Goal: Transaction & Acquisition: Purchase product/service

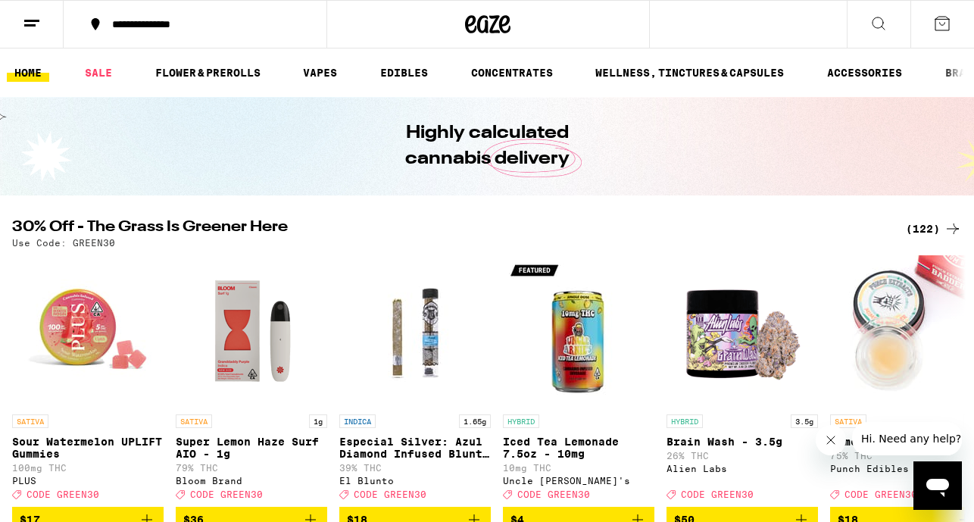
drag, startPoint x: 605, startPoint y: 223, endPoint x: 606, endPoint y: 233, distance: 10.6
click at [915, 224] on div "(122)" at bounding box center [934, 229] width 56 height 18
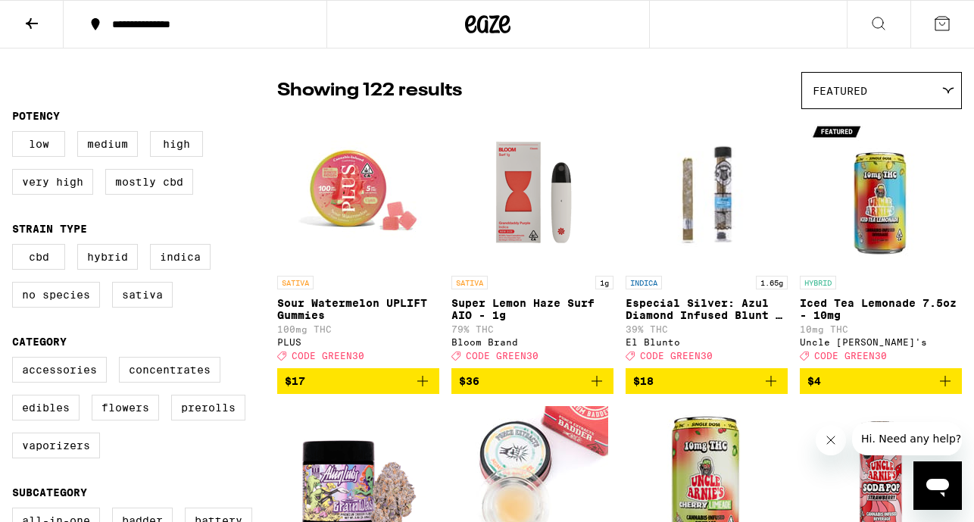
scroll to position [149, 0]
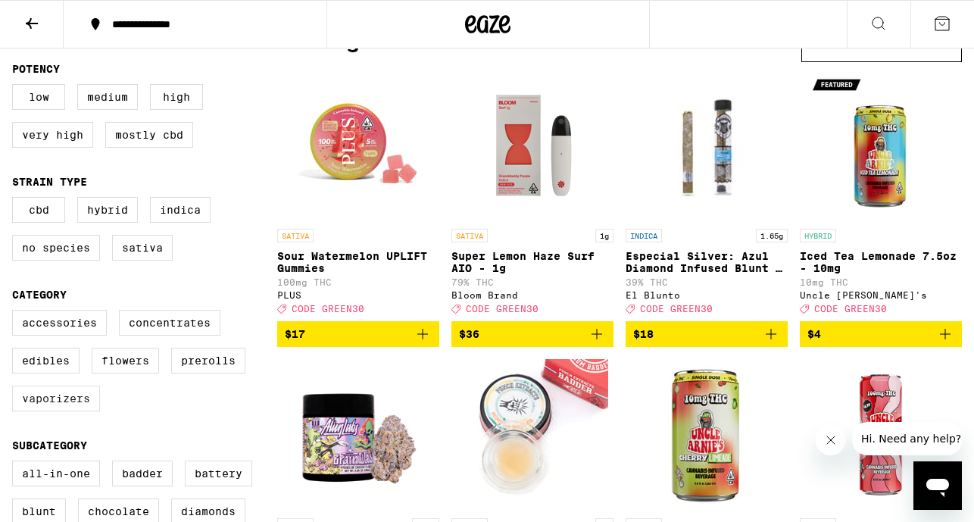
click at [63, 411] on label "Vaporizers" at bounding box center [56, 399] width 88 height 26
click at [16, 313] on input "Vaporizers" at bounding box center [15, 312] width 1 height 1
checkbox input "true"
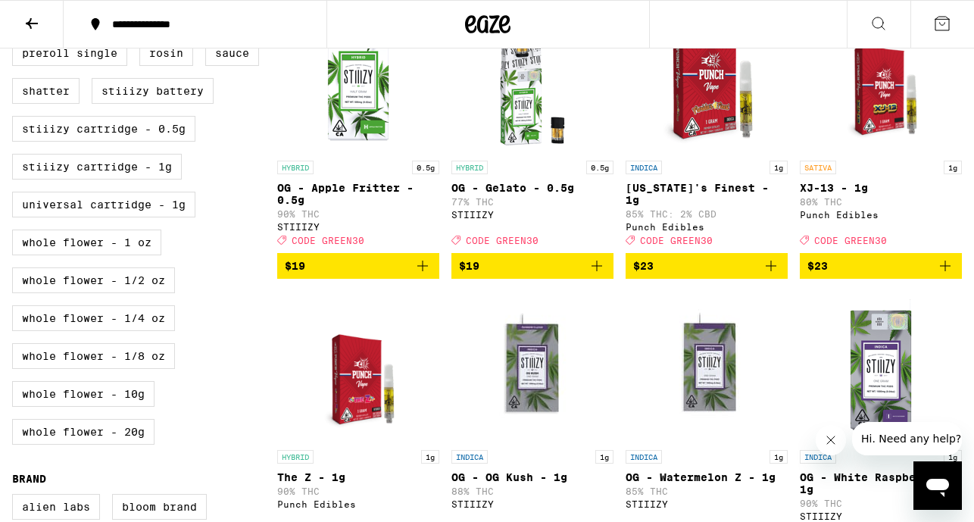
scroll to position [800, 0]
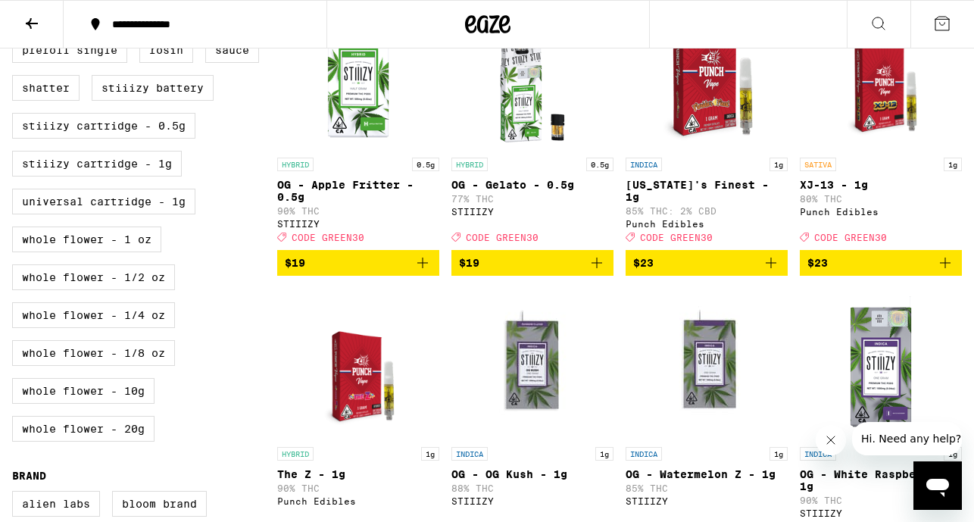
click at [764, 272] on icon "Add to bag" at bounding box center [771, 263] width 18 height 18
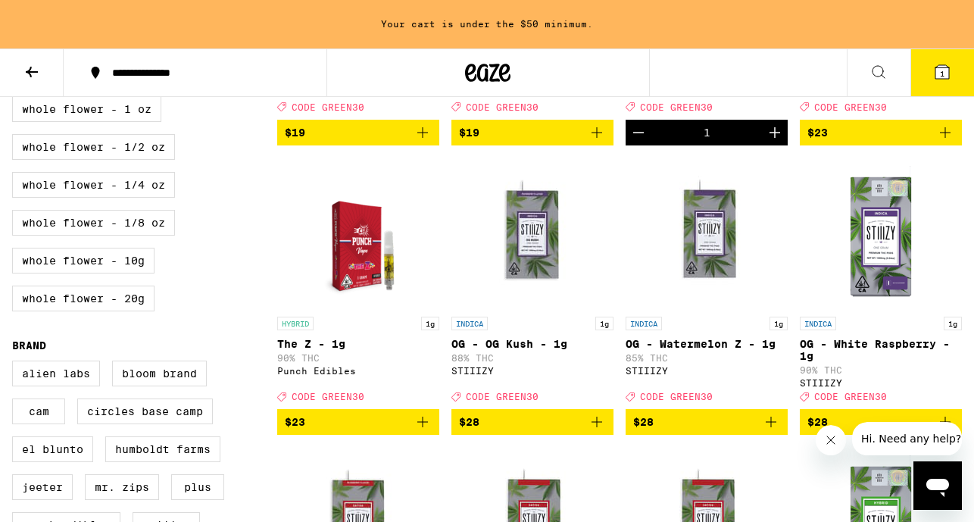
scroll to position [987, 0]
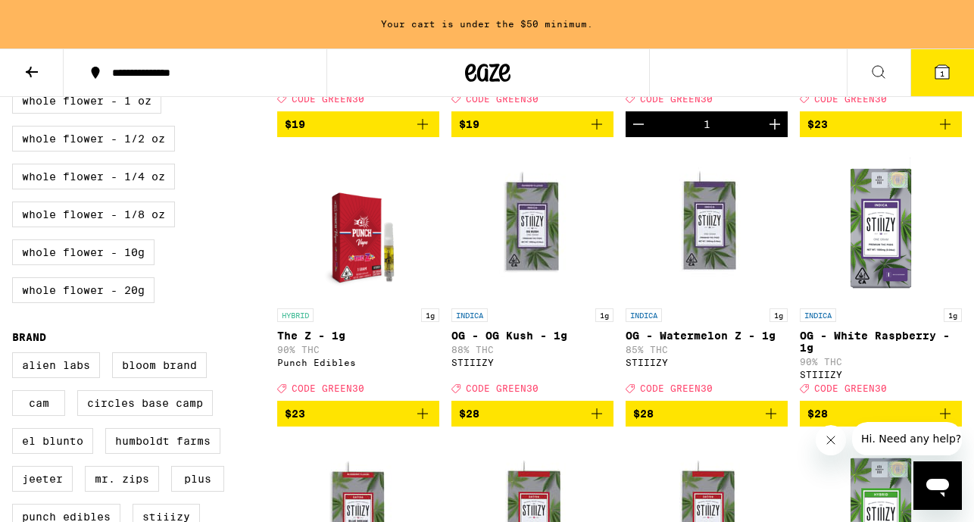
click at [421, 423] on icon "Add to bag" at bounding box center [423, 414] width 18 height 18
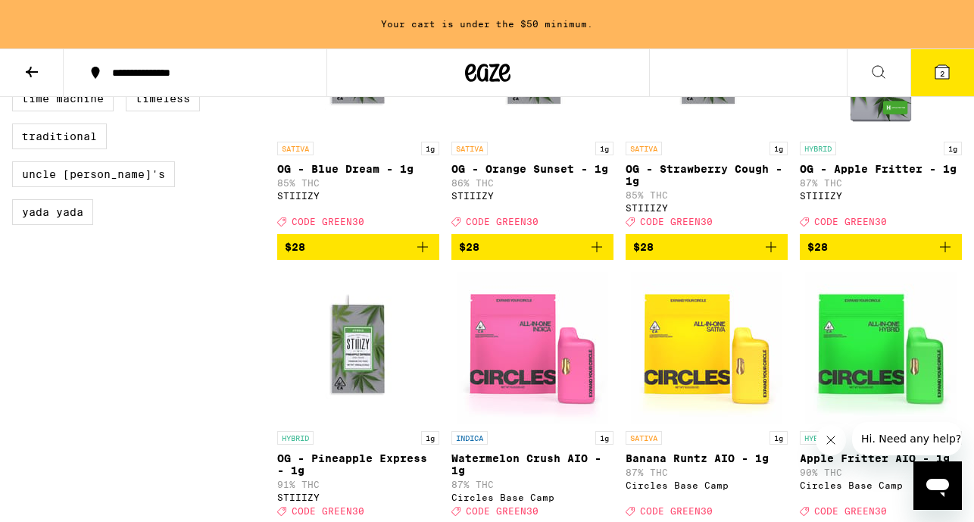
scroll to position [1456, 0]
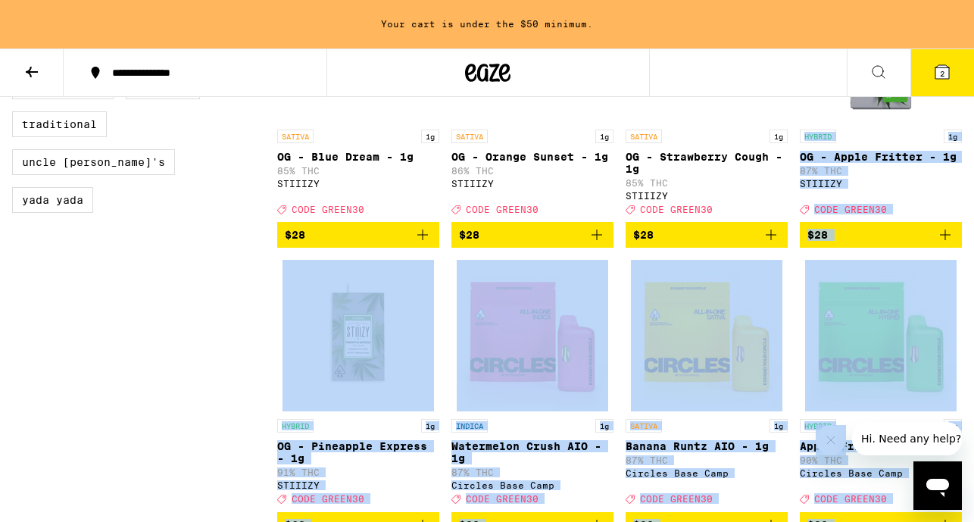
drag, startPoint x: 1554, startPoint y: 723, endPoint x: 822, endPoint y: 433, distance: 787.4
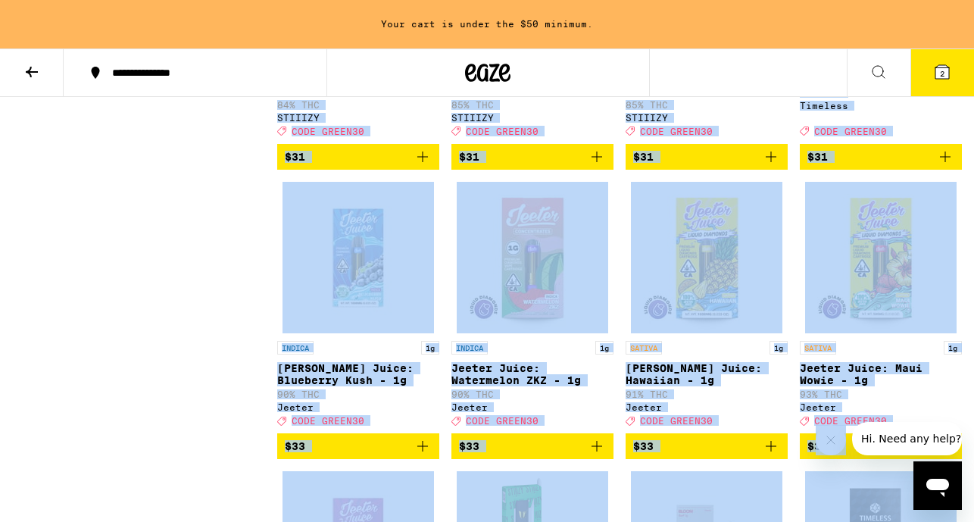
scroll to position [2117, 0]
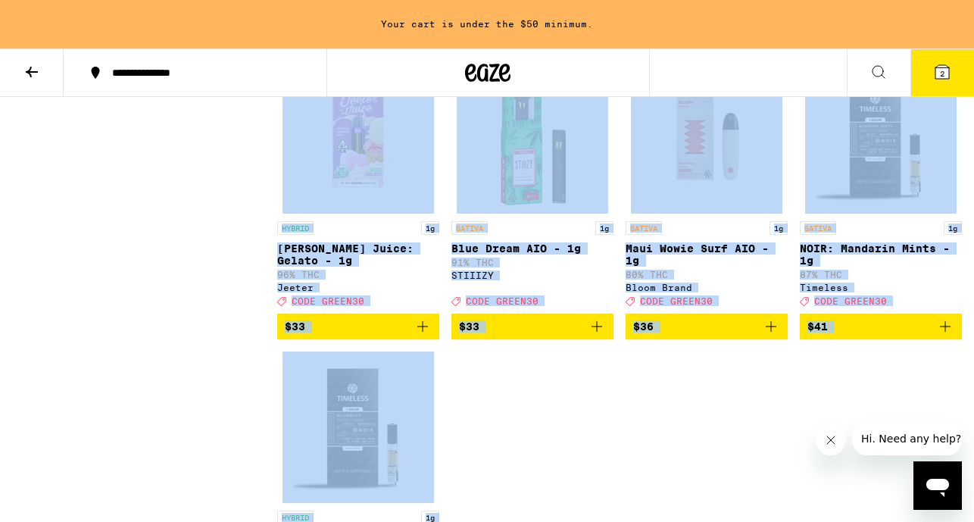
scroll to position [2992, 0]
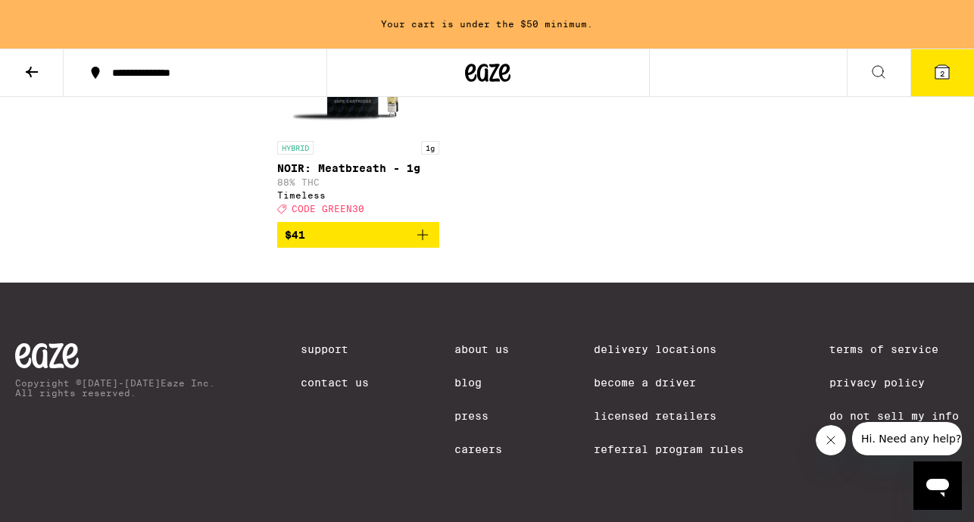
drag, startPoint x: 193, startPoint y: 312, endPoint x: 161, endPoint y: 171, distance: 144.5
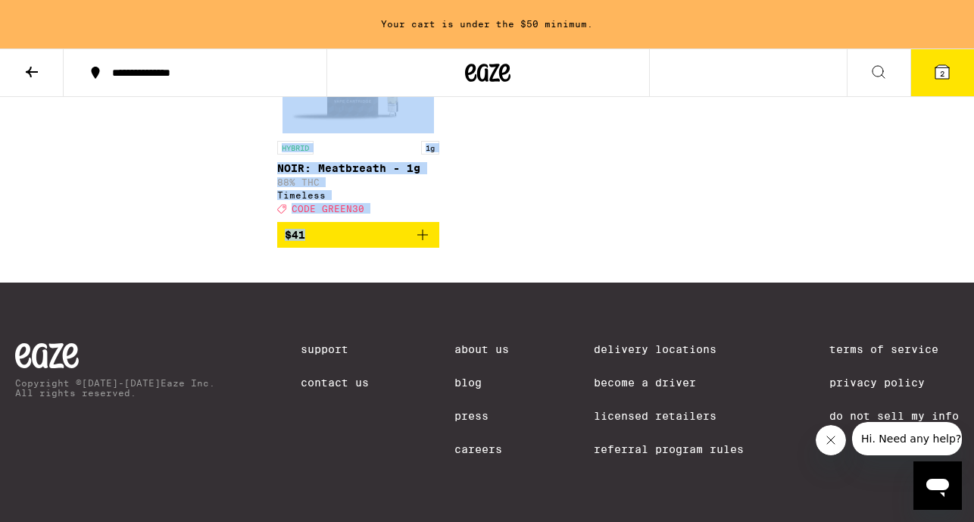
scroll to position [2489, 0]
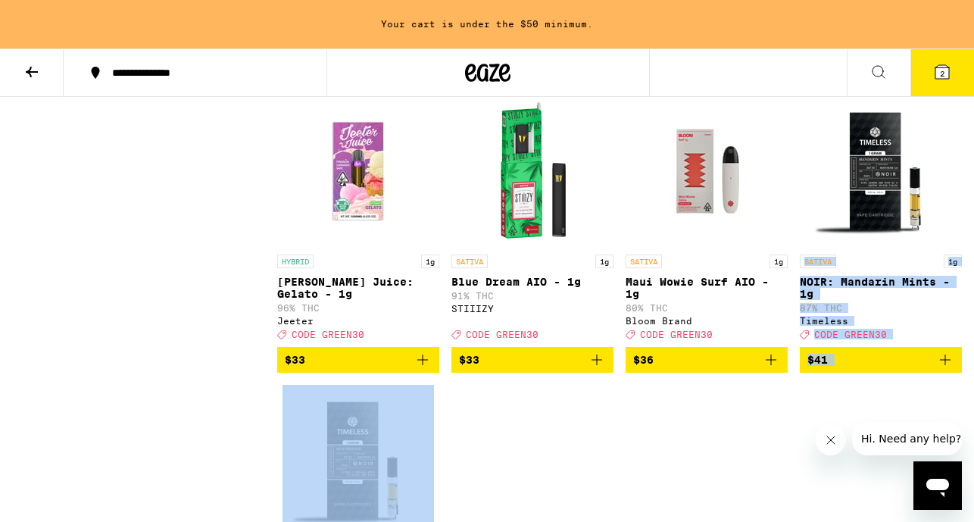
drag, startPoint x: 635, startPoint y: 236, endPoint x: 693, endPoint y: 433, distance: 206.2
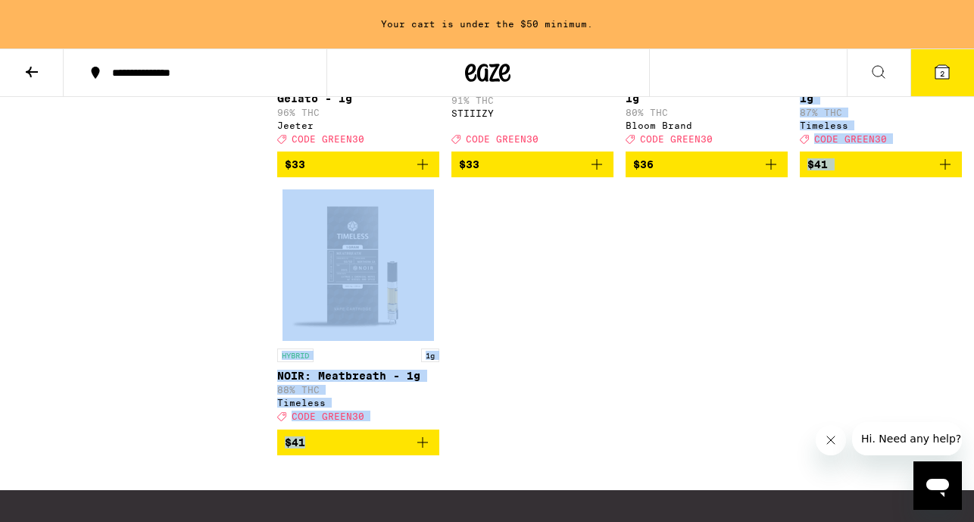
scroll to position [2992, 0]
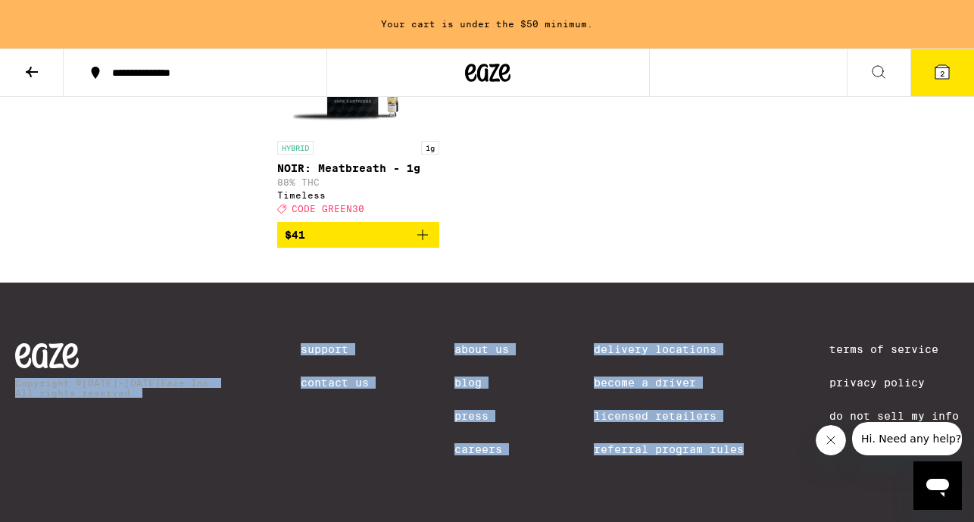
drag, startPoint x: 617, startPoint y: 303, endPoint x: 386, endPoint y: 270, distance: 233.5
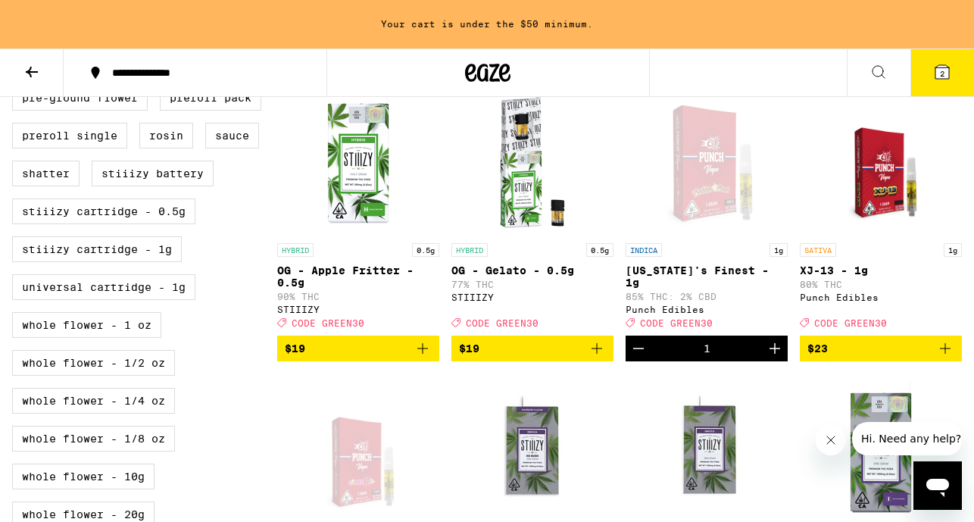
scroll to position [758, 0]
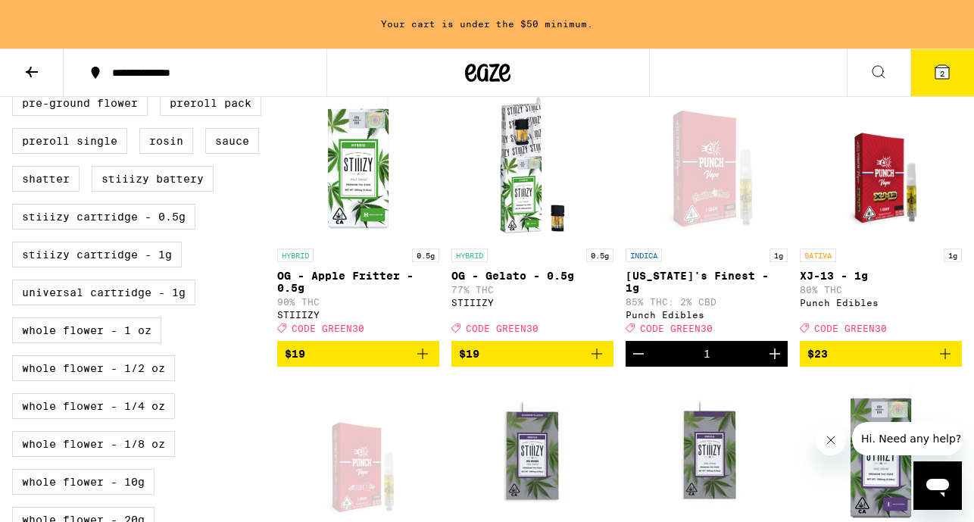
click at [940, 363] on icon "Add to bag" at bounding box center [946, 354] width 18 height 18
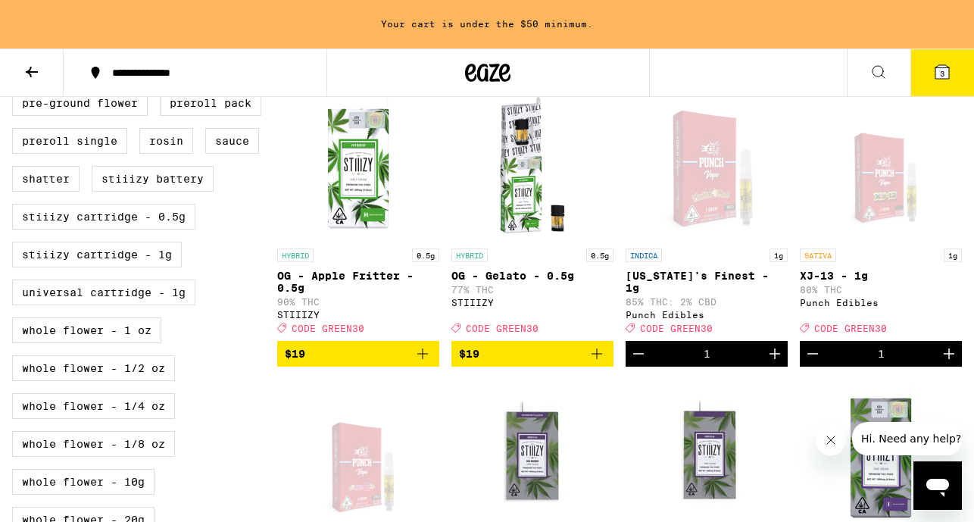
scroll to position [709, 0]
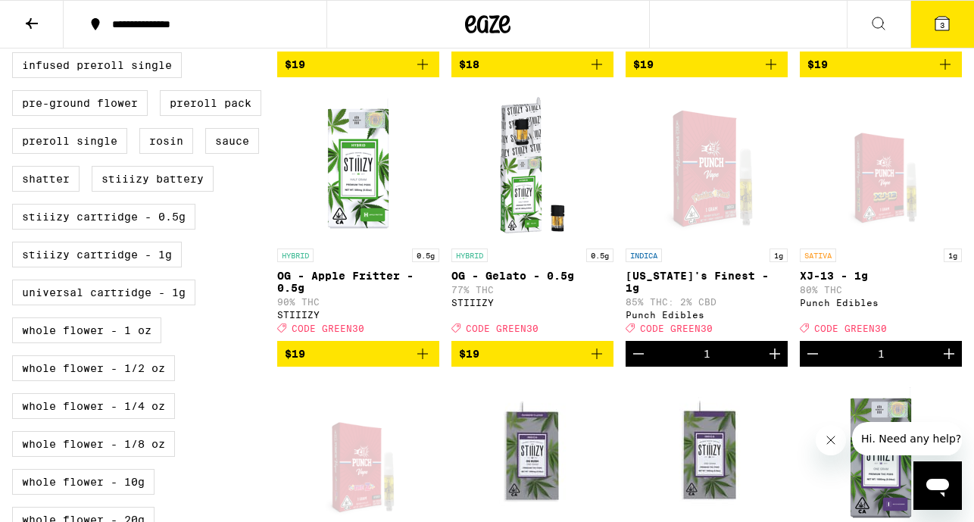
click at [936, 19] on icon at bounding box center [943, 24] width 14 height 14
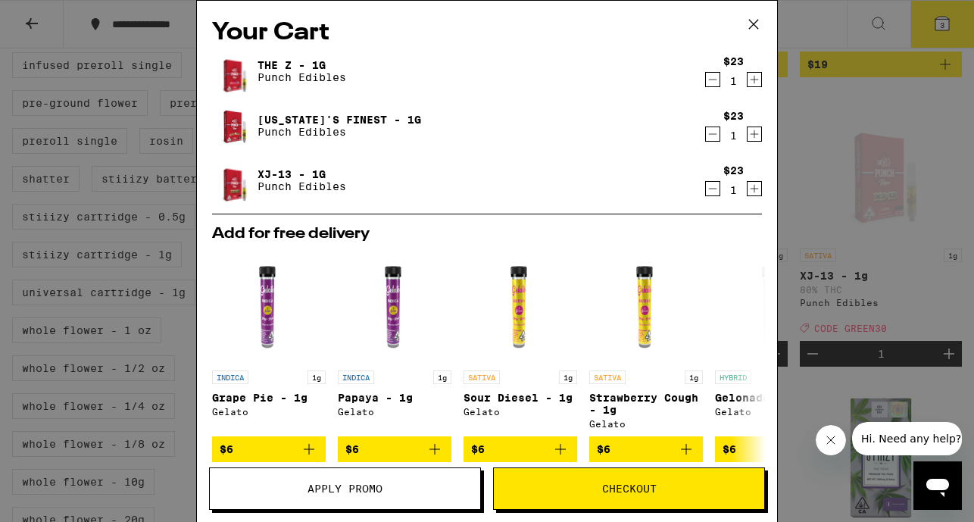
click at [374, 483] on span "Apply Promo" at bounding box center [345, 488] width 75 height 11
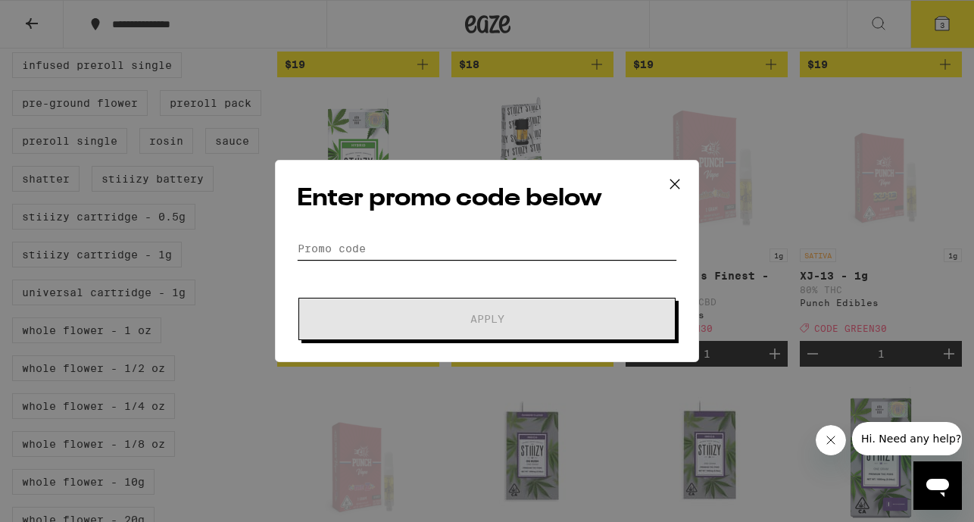
click at [339, 252] on input "Promo Code" at bounding box center [487, 248] width 380 height 23
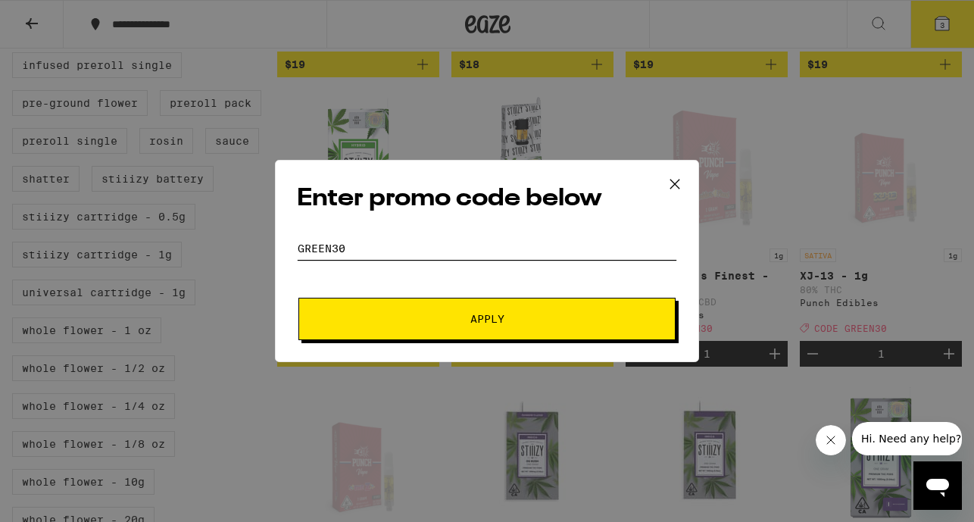
type input "GREEN30"
click at [454, 307] on button "Apply" at bounding box center [487, 319] width 377 height 42
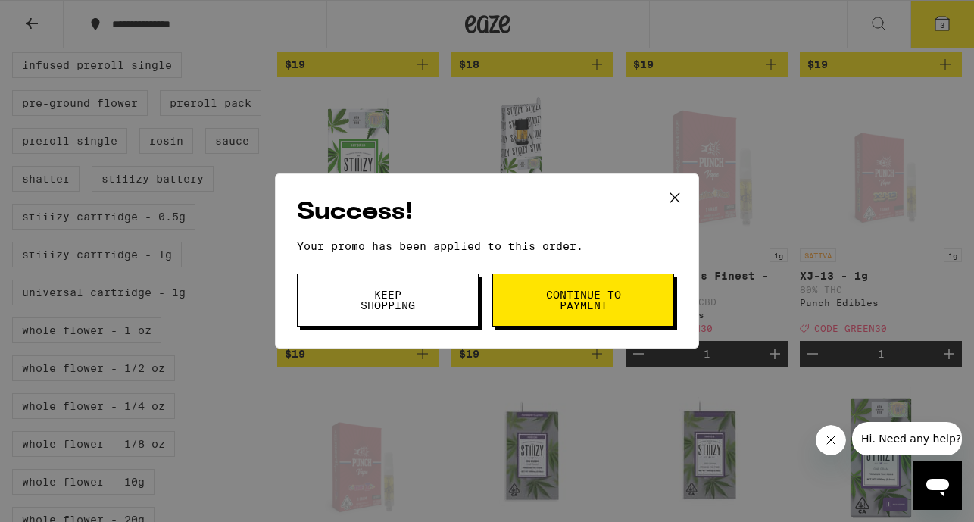
click at [678, 196] on icon at bounding box center [675, 197] width 23 height 23
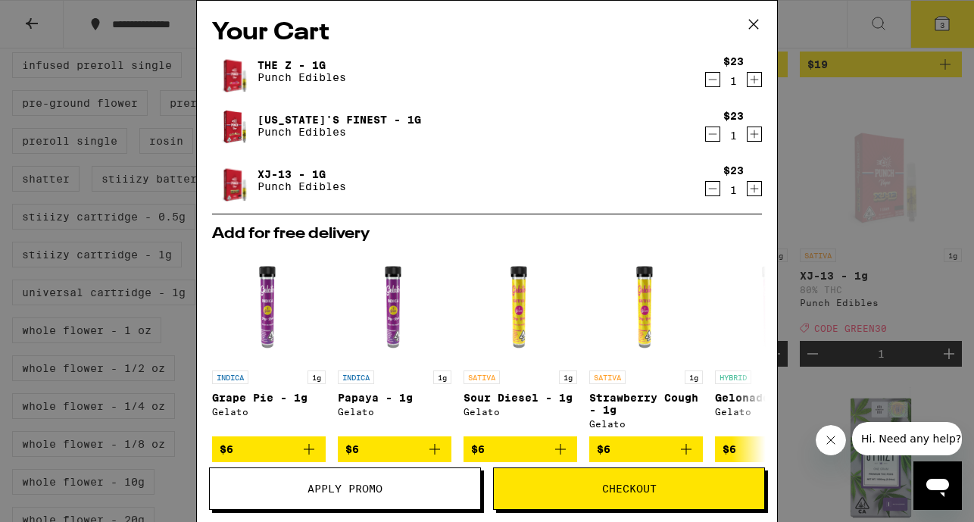
scroll to position [239, 0]
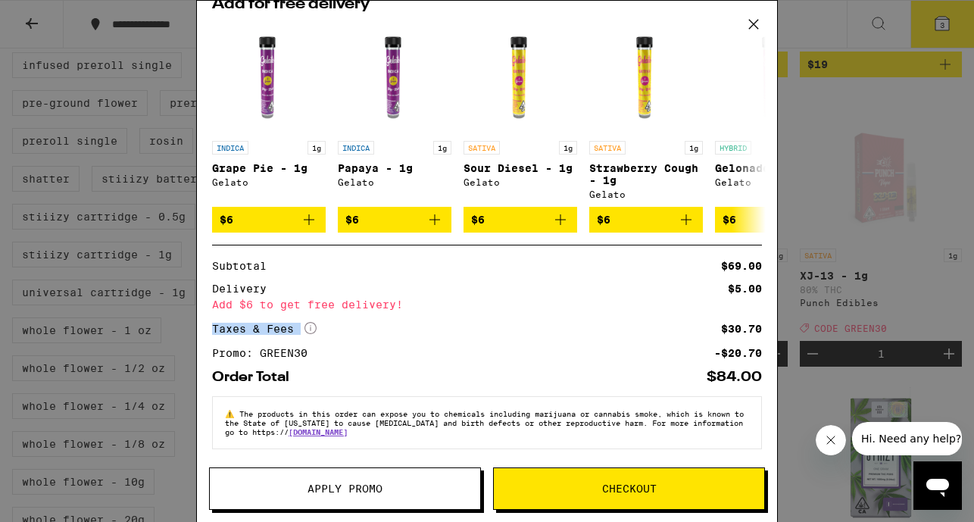
drag, startPoint x: 671, startPoint y: 311, endPoint x: 631, endPoint y: 321, distance: 40.8
click at [631, 321] on div "Subtotal $69.00 Delivery $5.00 Add $6 to get free delivery! Taxes & Fees More I…" at bounding box center [487, 310] width 550 height 98
click at [631, 322] on div "Taxes & Fees More Info $30.70" at bounding box center [487, 329] width 550 height 14
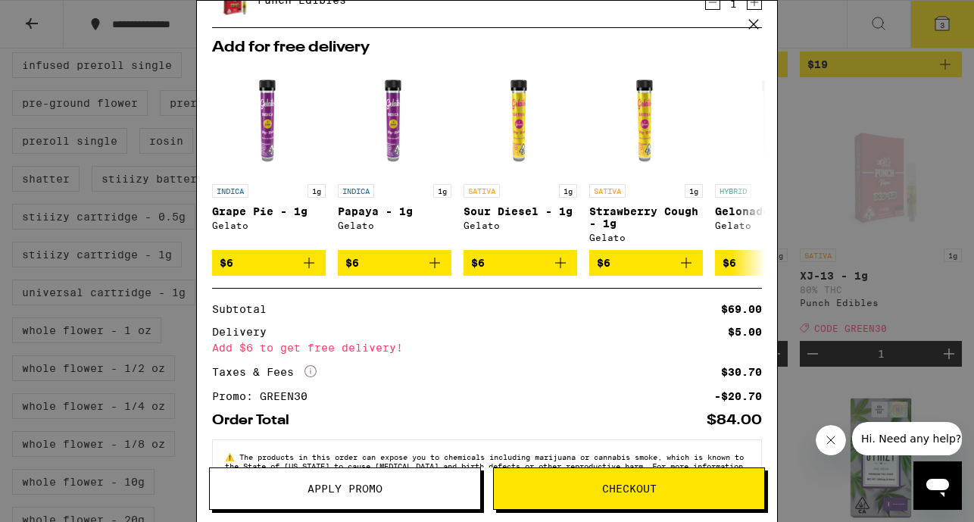
scroll to position [0, 0]
